Goal: Check status: Check status

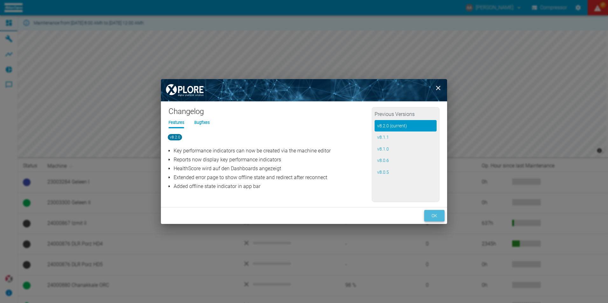
click at [437, 215] on button "ok" at bounding box center [434, 216] width 20 height 12
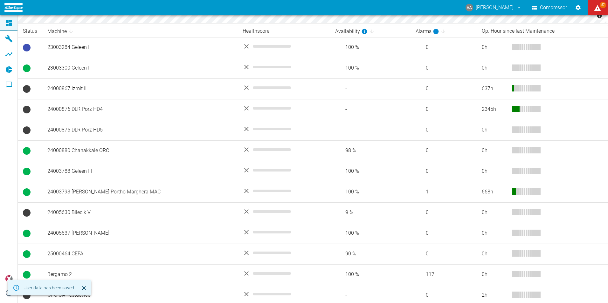
scroll to position [138, 0]
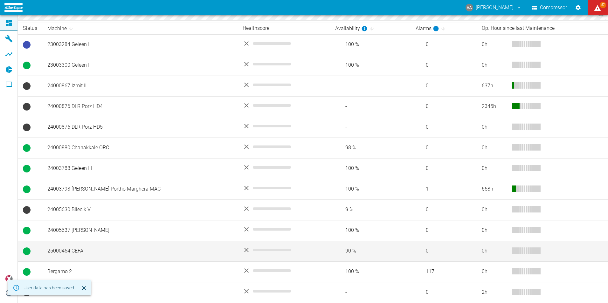
click at [384, 247] on td "90 %" at bounding box center [370, 251] width 80 height 21
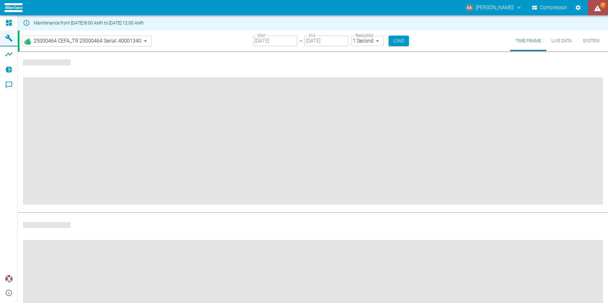
click at [599, 4] on icon "displayAlerts" at bounding box center [598, 8] width 8 height 8
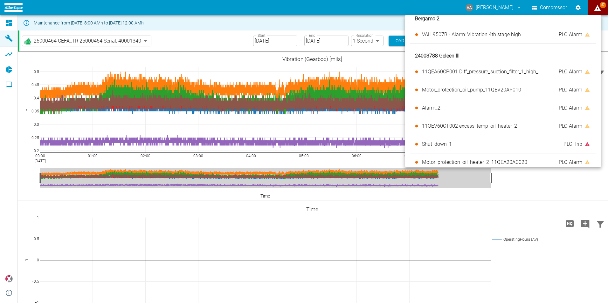
scroll to position [696, 0]
click at [494, 201] on div at bounding box center [304, 151] width 608 height 303
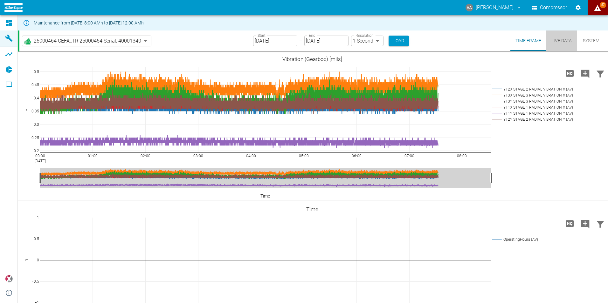
click at [560, 38] on button "Live Data" at bounding box center [562, 41] width 31 height 21
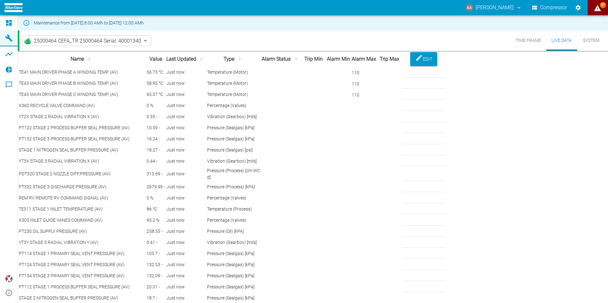
scroll to position [13, 0]
